Goal: Information Seeking & Learning: Learn about a topic

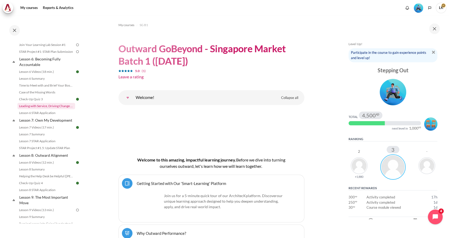
scroll to position [199, 0]
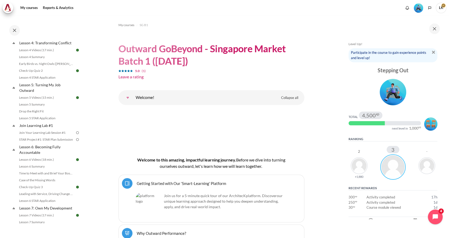
drag, startPoint x: 48, startPoint y: 138, endPoint x: 79, endPoint y: 133, distance: 30.8
click at [79, 133] on div "Completed 56% 14 / 25 Expand Collapse Welcome! Highlighted" at bounding box center [46, 132] width 76 height 184
drag, startPoint x: 75, startPoint y: 139, endPoint x: 57, endPoint y: 139, distance: 18.5
click at [57, 136] on link "Join Your Learning Lab Session #1" at bounding box center [46, 133] width 58 height 6
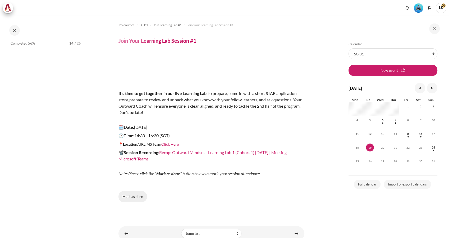
click at [129, 196] on button "Mark as done" at bounding box center [132, 196] width 29 height 11
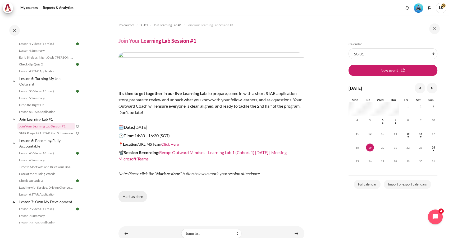
click at [133, 199] on button "Mark as done" at bounding box center [132, 196] width 29 height 11
click at [38, 137] on link "STAR Project #1: STAR Plan Submission" at bounding box center [46, 133] width 58 height 6
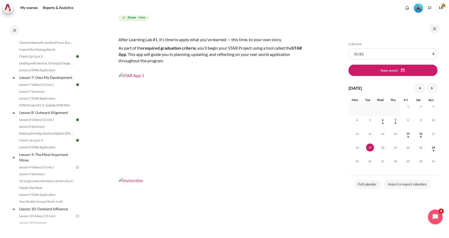
scroll to position [59, 0]
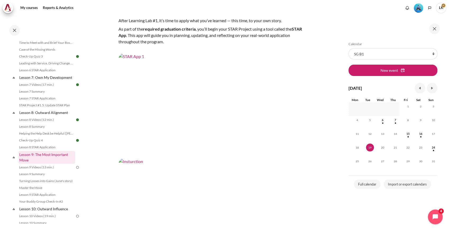
click at [53, 164] on link "Lesson 9: The Most Important Move" at bounding box center [46, 157] width 57 height 13
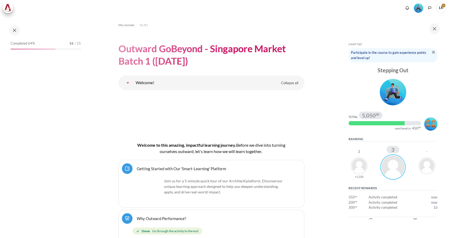
scroll to position [5123, 0]
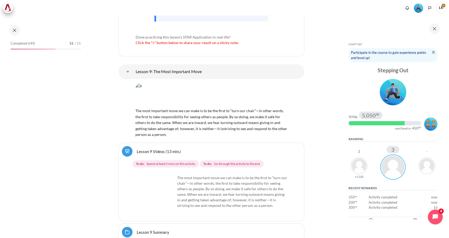
click at [174, 149] on link "Lesson 9 Videos (13 min.)" at bounding box center [159, 151] width 44 height 5
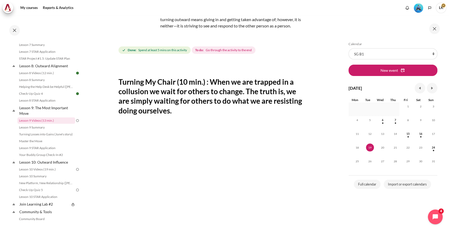
scroll to position [88, 0]
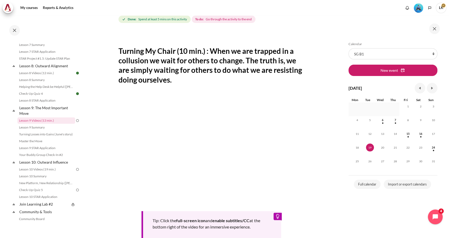
click at [313, 93] on section "My courses SG B1 Lesson 9: The Most Important Move Lesson 9 Videos (13 min.) Le…" at bounding box center [211, 118] width 253 height 380
click at [321, 208] on section "My courses SG B1 Lesson 9: The Most Important Move Lesson 9 Videos (13 min.) Le…" at bounding box center [211, 118] width 253 height 380
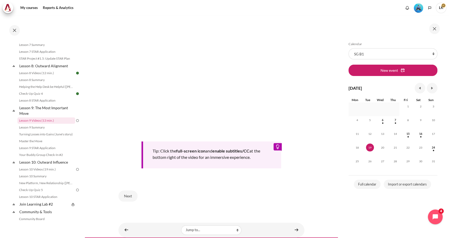
scroll to position [179, 0]
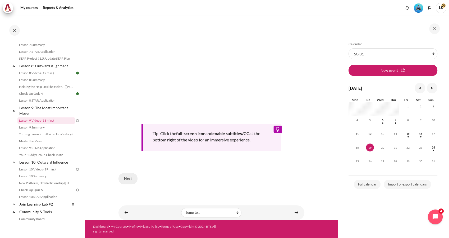
click at [134, 179] on button "Next" at bounding box center [127, 178] width 19 height 11
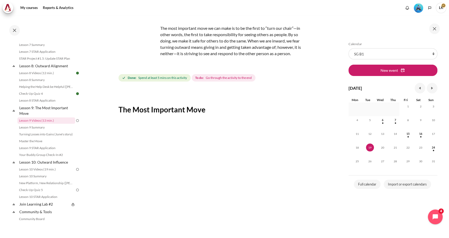
scroll to position [88, 0]
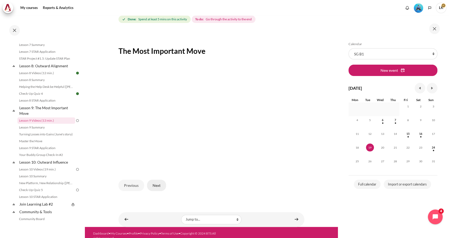
click at [157, 188] on button "Next" at bounding box center [156, 185] width 19 height 11
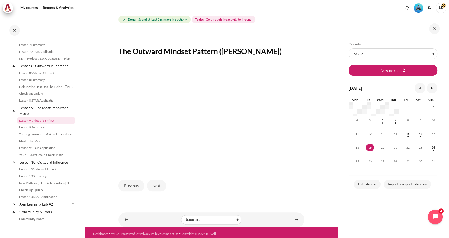
scroll to position [88, 0]
click at [157, 190] on button "Next" at bounding box center [156, 185] width 19 height 11
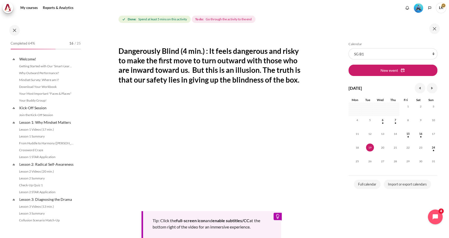
scroll to position [376, 0]
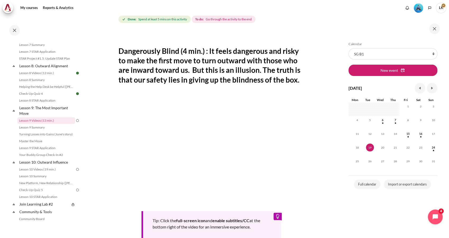
click at [312, 125] on section "My courses SG B1 Lesson 9: The Most Important Move Lesson 9 Videos (13 min.) Le…" at bounding box center [211, 118] width 253 height 380
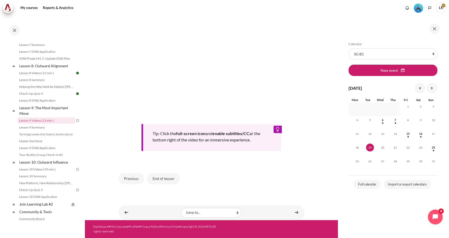
scroll to position [176, 0]
click at [165, 184] on button "End of lesson" at bounding box center [163, 178] width 33 height 11
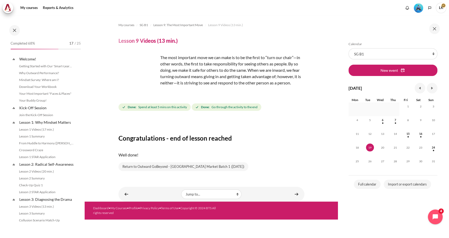
scroll to position [376, 0]
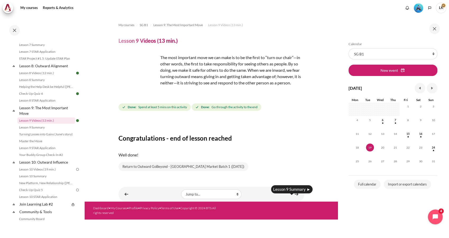
drag, startPoint x: 292, startPoint y: 193, endPoint x: 252, endPoint y: 145, distance: 62.6
click at [252, 145] on div "Congratulations - end of lesson reached Well done! Return to Outward GoBeyond -…" at bounding box center [211, 146] width 186 height 52
click at [295, 196] on link "Content" at bounding box center [296, 194] width 11 height 10
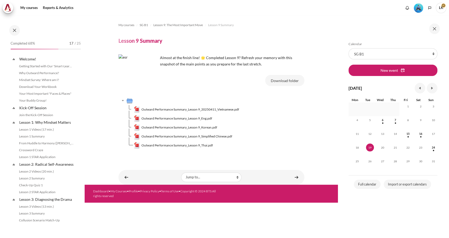
scroll to position [383, 0]
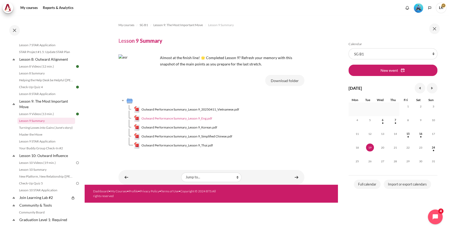
click at [180, 117] on span "Outward Performance Summary_Lesson 9_Eng.pdf" at bounding box center [176, 118] width 71 height 5
click at [297, 177] on link "Content" at bounding box center [296, 177] width 11 height 10
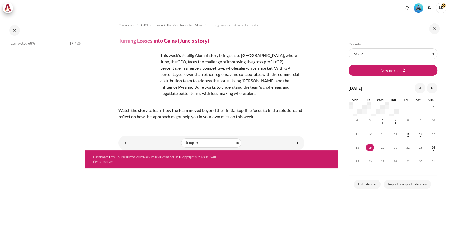
click at [297, 142] on link "Content" at bounding box center [296, 143] width 11 height 10
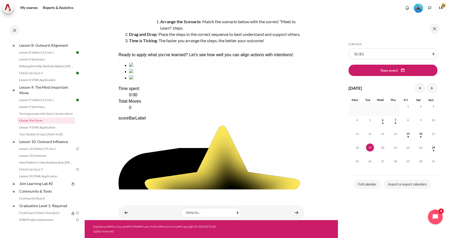
scroll to position [72, 0]
click at [128, 214] on link "Content" at bounding box center [126, 213] width 11 height 10
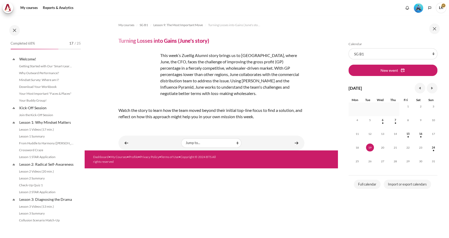
scroll to position [390, 0]
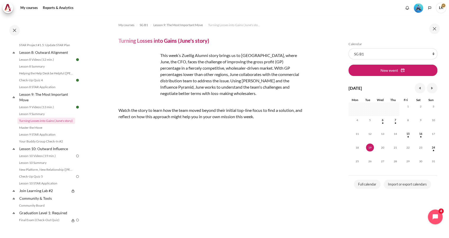
click at [313, 176] on section "My courses SG B1 Lesson 9: The Most Important Move Turning Losses into Gains (J…" at bounding box center [211, 137] width 253 height 243
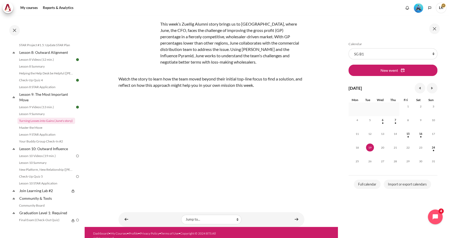
scroll to position [36, 0]
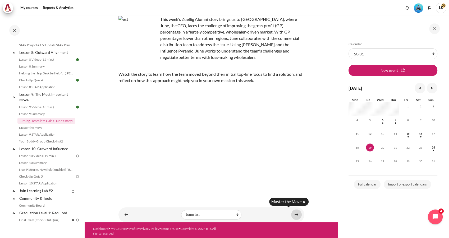
click at [295, 213] on link "Content" at bounding box center [296, 215] width 11 height 10
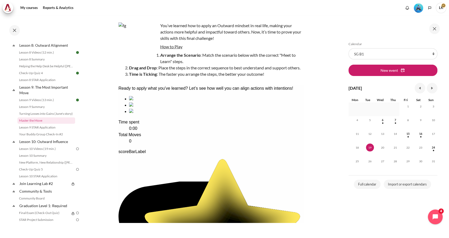
scroll to position [42, 0]
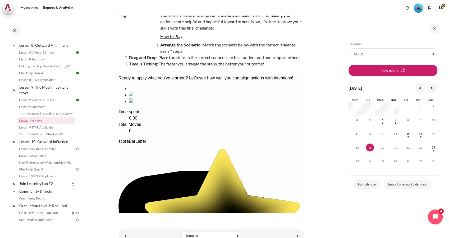
drag, startPoint x: 266, startPoint y: 131, endPoint x: 162, endPoint y: 133, distance: 104.6
drag, startPoint x: 251, startPoint y: 123, endPoint x: 197, endPoint y: 126, distance: 53.7
drag, startPoint x: 240, startPoint y: 126, endPoint x: 200, endPoint y: 125, distance: 40.2
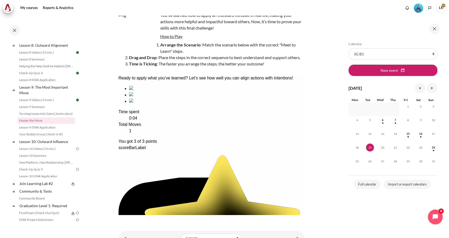
scroll to position [74, 0]
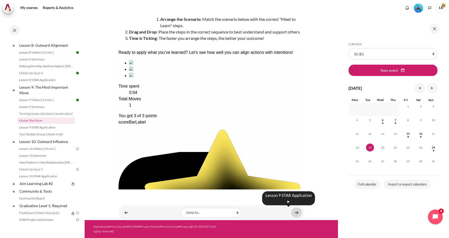
click at [291, 215] on link "Content" at bounding box center [296, 213] width 11 height 10
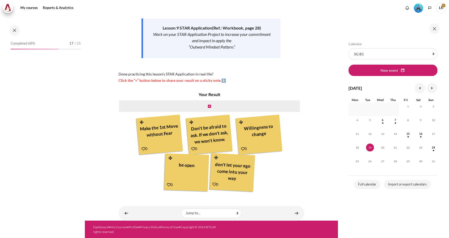
scroll to position [404, 0]
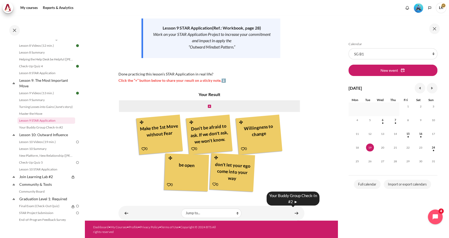
click at [291, 215] on link "Content" at bounding box center [296, 213] width 11 height 10
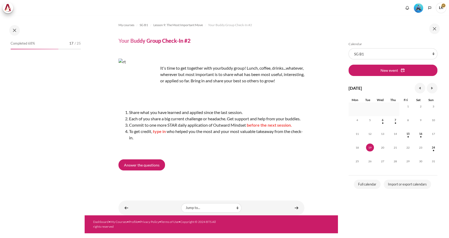
scroll to position [410, 0]
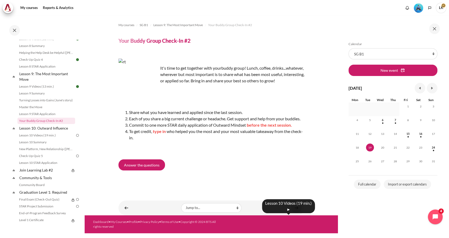
click at [296, 213] on link "Content" at bounding box center [296, 208] width 11 height 10
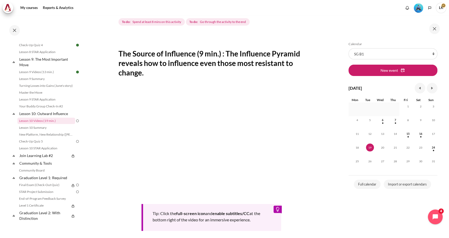
scroll to position [117, 0]
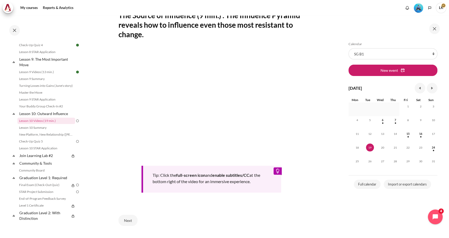
click at [313, 102] on section "My courses SG B1 Lesson 10: Outward Influence Lesson 10 Videos (19 min.) Lesson…" at bounding box center [211, 80] width 253 height 364
click at [315, 131] on section "My courses SG B1 Lesson 10: Outward Influence Lesson 10 Videos (19 min.) Lesson…" at bounding box center [211, 80] width 253 height 364
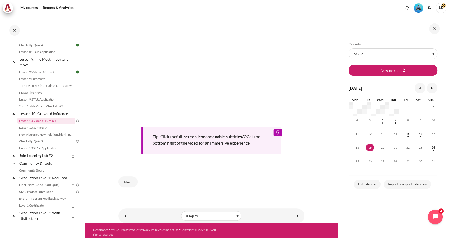
scroll to position [157, 0]
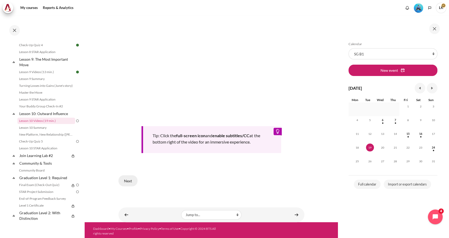
click at [131, 181] on button "Next" at bounding box center [127, 180] width 19 height 11
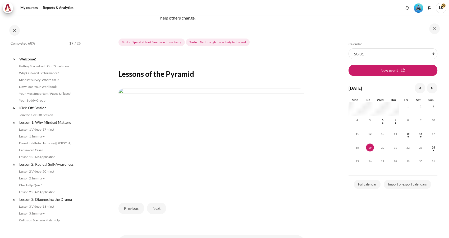
scroll to position [425, 0]
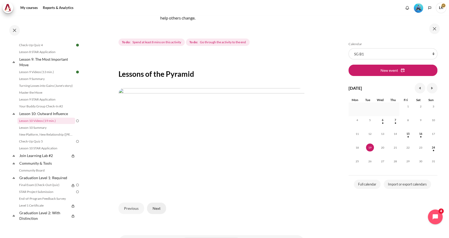
click at [158, 208] on button "Next" at bounding box center [156, 208] width 19 height 11
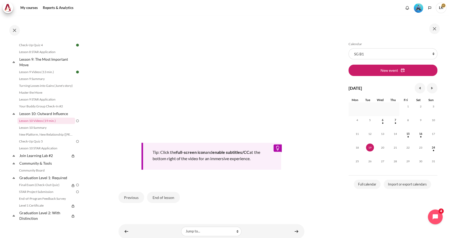
scroll to position [176, 0]
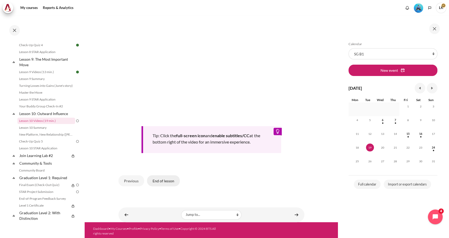
click at [159, 178] on button "End of lesson" at bounding box center [163, 180] width 33 height 11
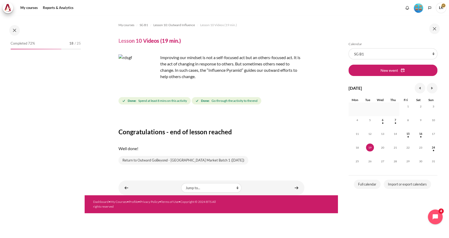
scroll to position [425, 0]
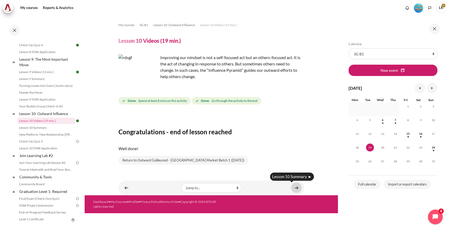
click at [296, 188] on link "Content" at bounding box center [296, 188] width 11 height 10
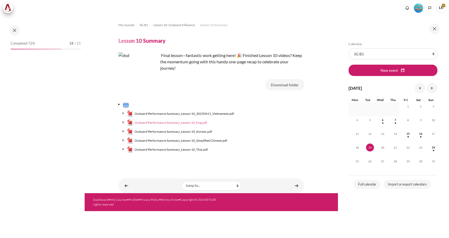
click at [191, 122] on span "Outward Performance Summary_Lesson 10_Eng.pdf" at bounding box center [170, 122] width 72 height 5
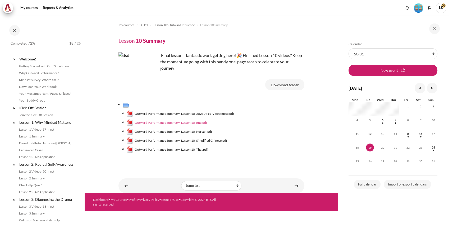
scroll to position [432, 0]
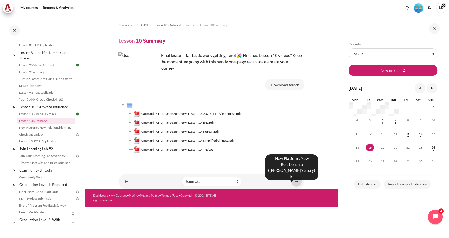
click at [298, 183] on link "Content" at bounding box center [296, 181] width 11 height 10
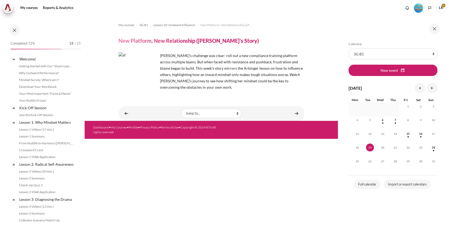
scroll to position [439, 0]
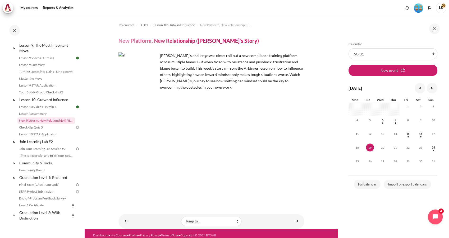
click at [105, 139] on section "My courses SG B1 Lesson 10: Outward Influence New Platform, New Relationship (S…" at bounding box center [211, 122] width 253 height 213
click at [294, 221] on link "Content" at bounding box center [296, 221] width 11 height 10
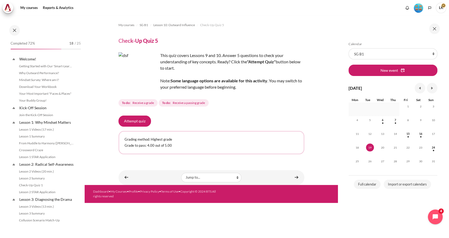
scroll to position [446, 0]
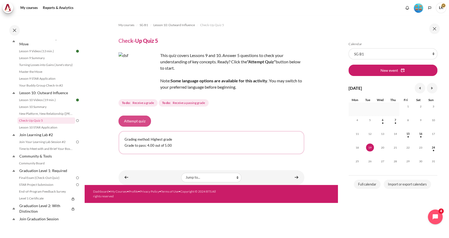
click at [133, 120] on button "Attempt quiz" at bounding box center [134, 121] width 32 height 11
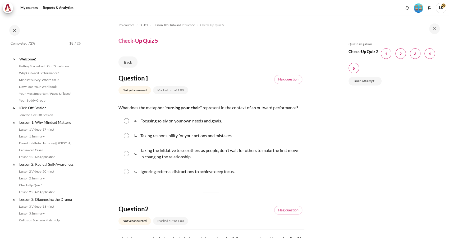
scroll to position [446, 0]
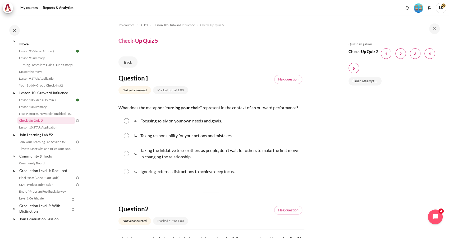
click at [133, 157] on div "c. Taking the initiative to see others as people, don't wait for others to make…" at bounding box center [211, 154] width 186 height 20
click at [127, 156] on input "Content" at bounding box center [126, 153] width 5 height 5
radio input "true"
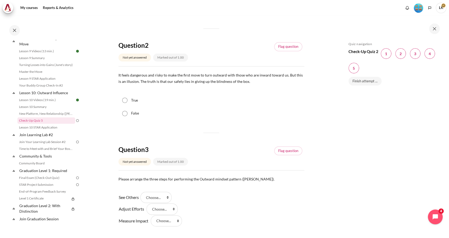
scroll to position [176, 0]
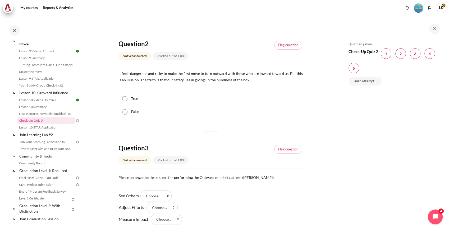
click at [129, 105] on div "True" at bounding box center [211, 98] width 186 height 13
click at [124, 101] on input "True" at bounding box center [124, 98] width 5 height 5
radio input "true"
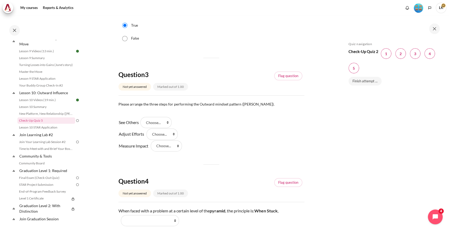
scroll to position [323, 0]
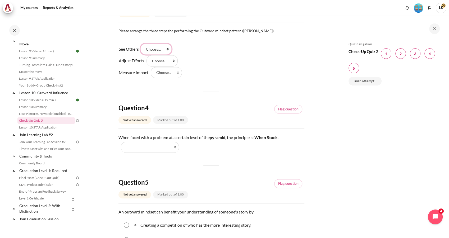
click at [169, 54] on select "Choose... Step 3 Step 1 Step 2" at bounding box center [155, 49] width 31 height 11
select select "2"
click at [142, 50] on select "Choose... Step 3 Step 1 Step 2" at bounding box center [155, 49] width 31 height 11
click at [174, 66] on select "Choose... Step 3 Step 1 Step 2" at bounding box center [161, 60] width 31 height 11
select select "3"
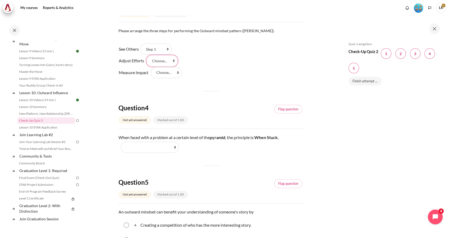
click at [146, 61] on select "Choose... Step 3 Step 1 Step 2" at bounding box center [161, 60] width 31 height 11
click at [177, 77] on select "Choose... Step 3 Step 1 Step 2" at bounding box center [166, 72] width 31 height 11
select select "1"
click at [151, 73] on select "Choose... Step 3 Step 1 Step 2" at bounding box center [166, 72] width 31 height 11
click at [201, 172] on div "Question 1 Not yet answered Marked out of 1.00 Flag question Question text What…" at bounding box center [211, 24] width 186 height 546
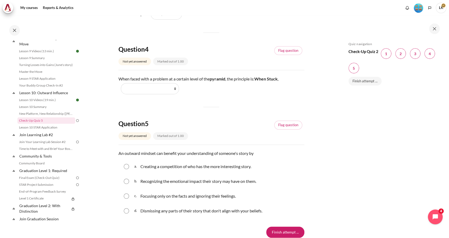
scroll to position [411, 0]
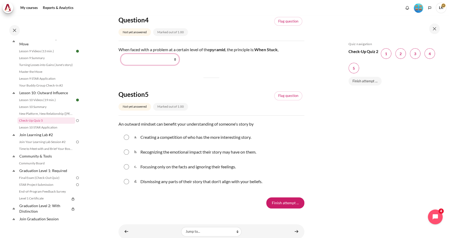
click at [174, 65] on select "Work Harder Go Higher Go Lower Stay Put" at bounding box center [150, 59] width 58 height 11
select select "3"
click at [121, 60] on select "Work Harder Go Higher Go Lower Stay Put" at bounding box center [150, 59] width 58 height 11
click at [127, 155] on input "Content" at bounding box center [126, 152] width 5 height 5
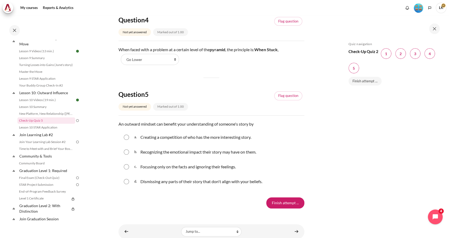
radio input "true"
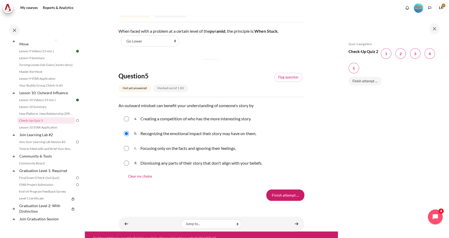
scroll to position [446, 0]
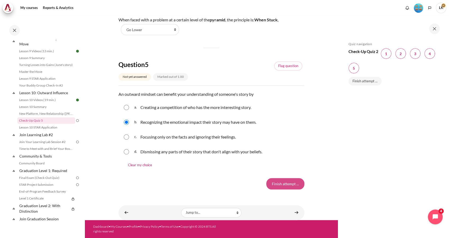
click at [282, 186] on input "Finish attempt ..." at bounding box center [285, 183] width 38 height 11
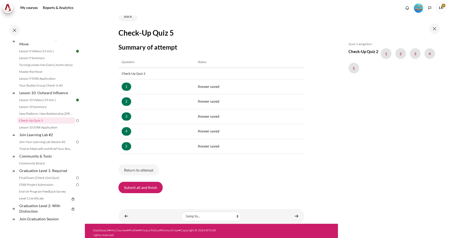
scroll to position [49, 0]
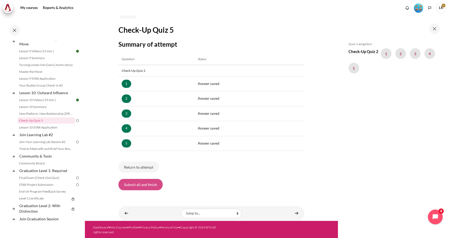
click at [146, 186] on button "Submit all and finish" at bounding box center [140, 184] width 44 height 11
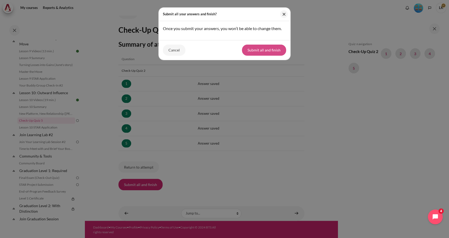
click at [273, 53] on button "Submit all and finish" at bounding box center [264, 50] width 44 height 11
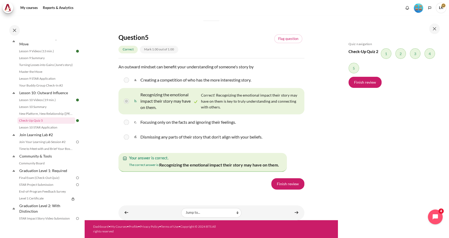
scroll to position [883, 0]
click at [286, 184] on link "Finish review" at bounding box center [287, 183] width 33 height 11
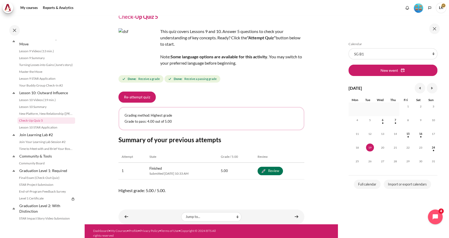
scroll to position [27, 0]
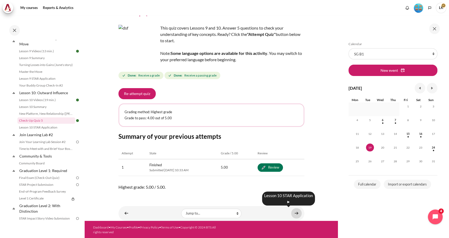
click at [291, 216] on link "Content" at bounding box center [296, 213] width 11 height 10
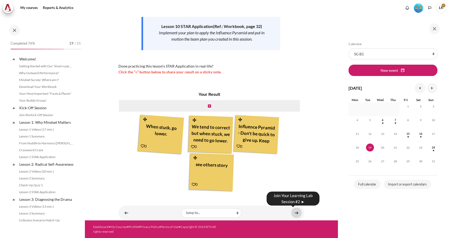
scroll to position [452, 0]
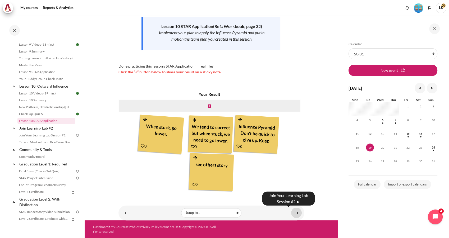
click at [292, 213] on link "Content" at bounding box center [296, 213] width 11 height 10
